Goal: Task Accomplishment & Management: Use online tool/utility

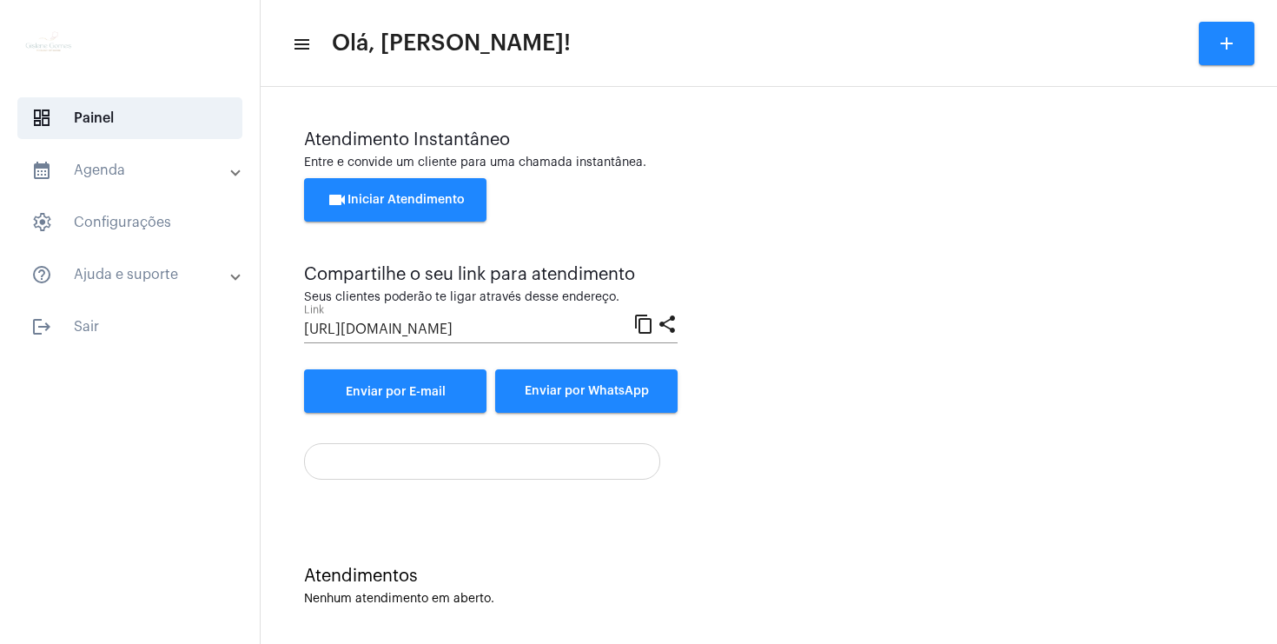
click at [462, 202] on span "videocam Iniciar Atendimento" at bounding box center [396, 200] width 138 height 12
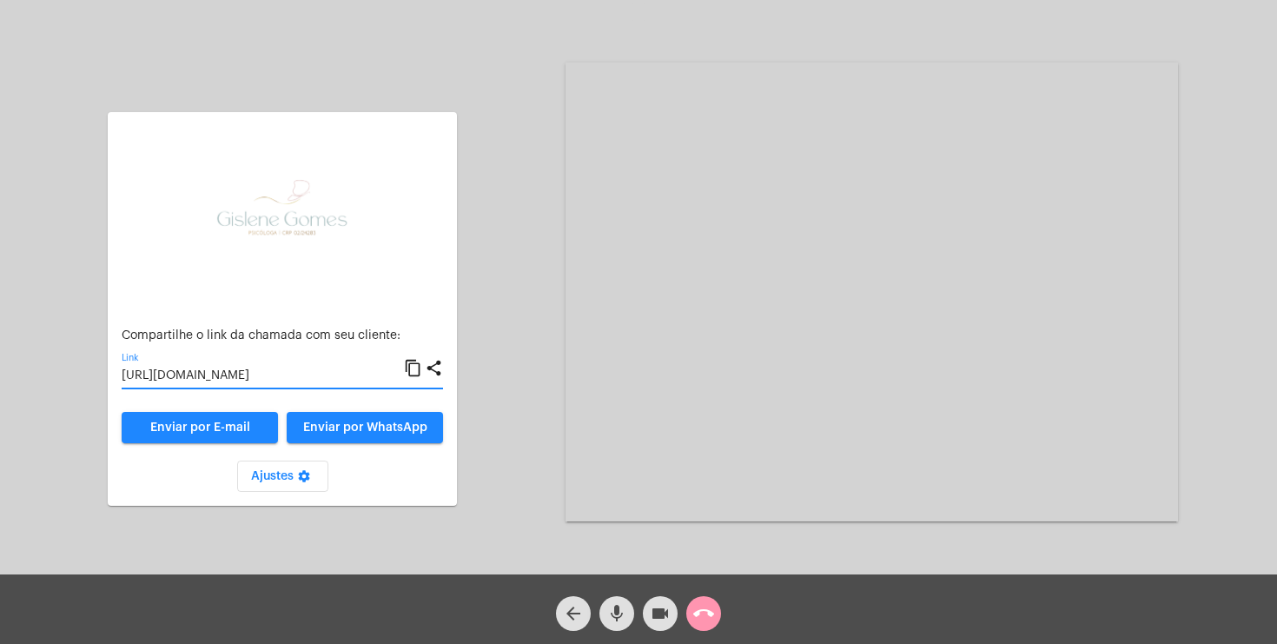
click at [322, 376] on input "[URL][DOMAIN_NAME]" at bounding box center [263, 376] width 282 height 14
click at [514, 337] on div "Aguardando cliente acessar a chamada Ajustes settings Compartilhe o link da cha…" at bounding box center [638, 290] width 1273 height 574
click at [708, 616] on mat-icon "call_end" at bounding box center [703, 613] width 21 height 21
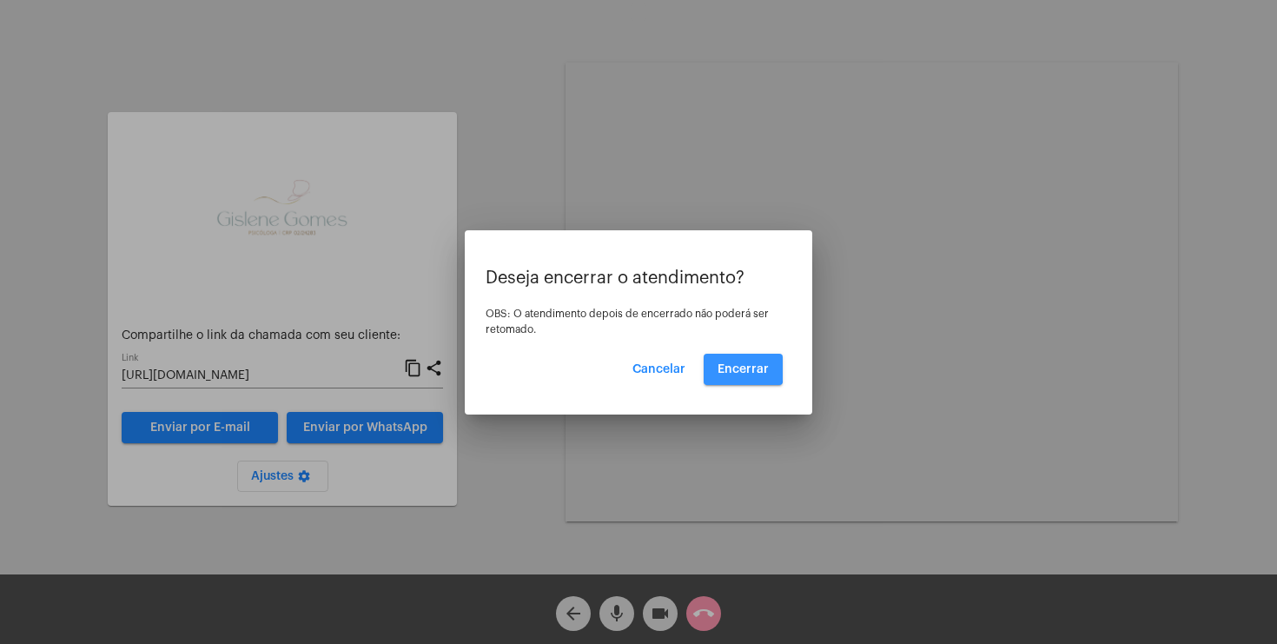
click at [739, 367] on span "Encerrar" at bounding box center [742, 369] width 51 height 12
click at [751, 367] on span "Encerrar" at bounding box center [742, 369] width 51 height 12
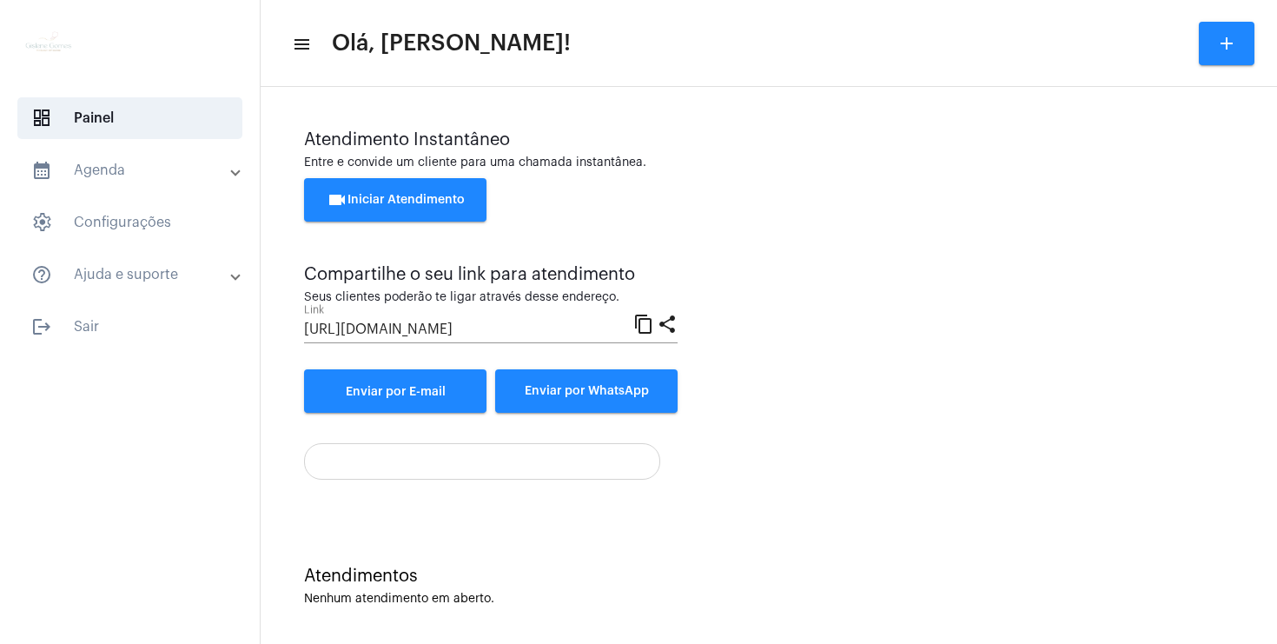
scroll to position [7, 0]
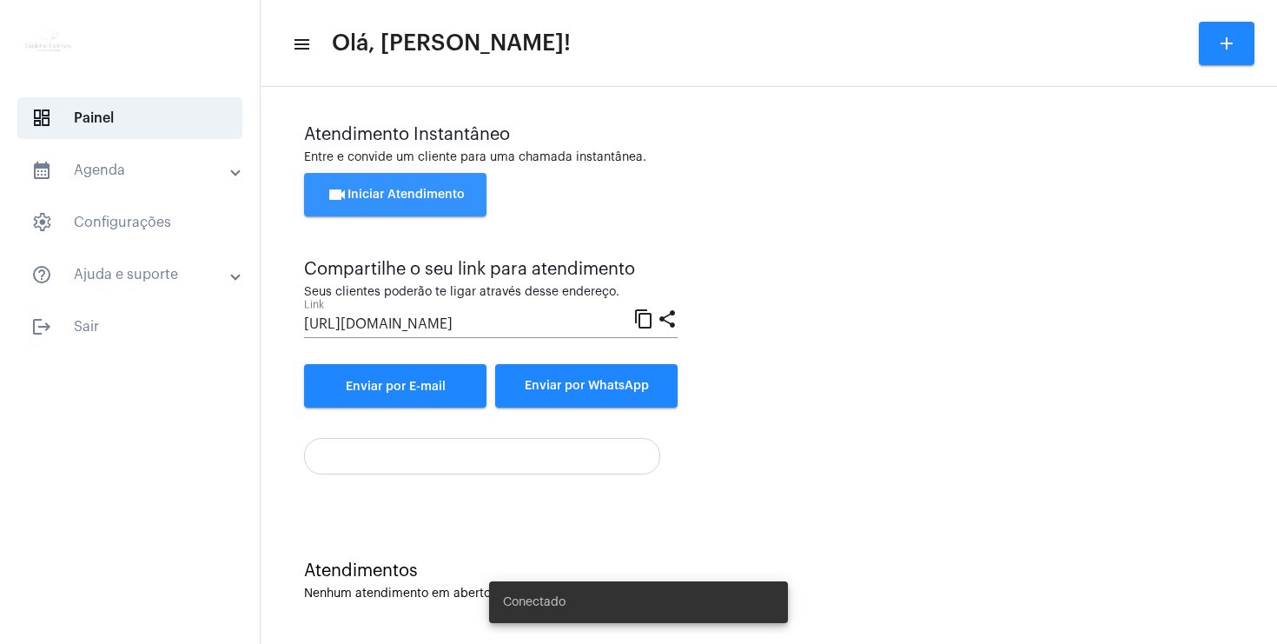
click at [453, 195] on span "videocam Iniciar Atendimento" at bounding box center [396, 194] width 138 height 12
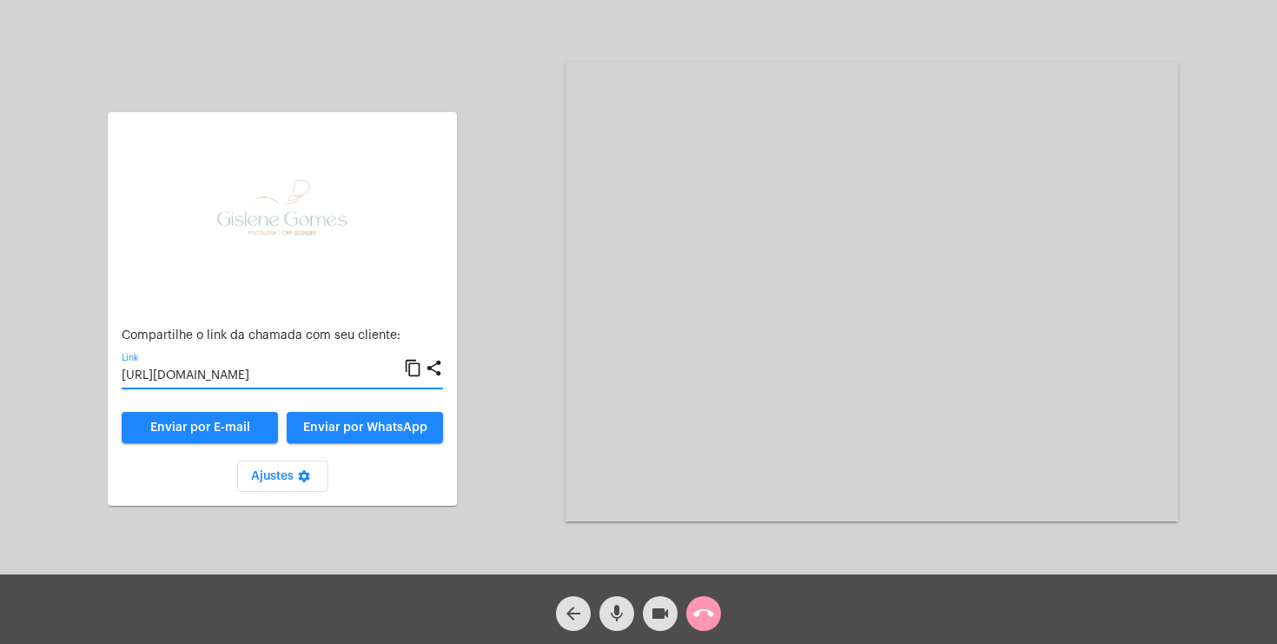
click at [294, 375] on input "[URL][DOMAIN_NAME]" at bounding box center [263, 376] width 282 height 14
click at [400, 97] on div "Compartilhe o link da chamada com seu cliente: [URL][DOMAIN_NAME] Link content_…" at bounding box center [282, 291] width 367 height 429
